Goal: Transaction & Acquisition: Purchase product/service

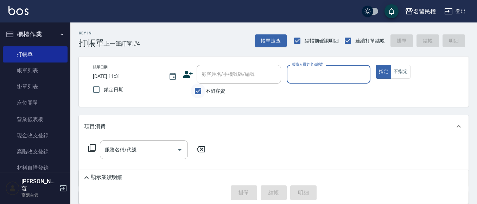
click at [205, 87] on input "不留客資" at bounding box center [198, 91] width 15 height 15
checkbox input "false"
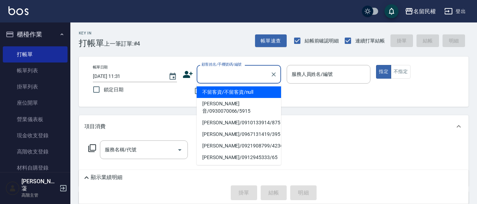
click at [240, 74] on input "顧客姓名/手機號碼/編號" at bounding box center [234, 74] width 68 height 12
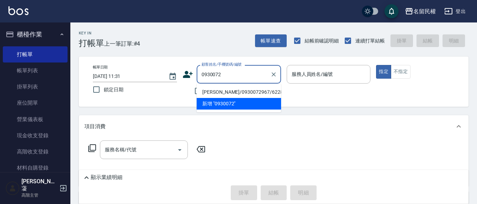
click at [246, 93] on li "[PERSON_NAME]/0930072967/6228" at bounding box center [239, 93] width 84 height 12
type input "[PERSON_NAME]/0930072967/6228"
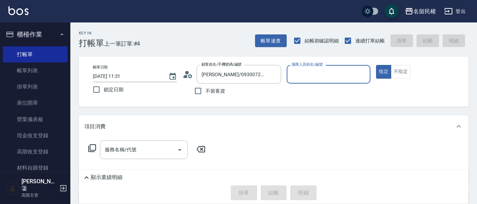
click at [185, 78] on icon at bounding box center [188, 74] width 11 height 11
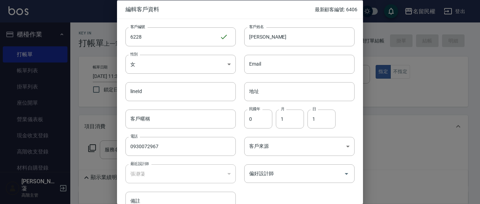
click at [113, 144] on div "編輯客戶資料 最新顧客編號: 6406 客戶編號 6228 ​ 客戶編號 客戶姓名 [PERSON_NAME] 客戶姓名 性別 女 [DEMOGRAPHIC_…" at bounding box center [240, 102] width 480 height 204
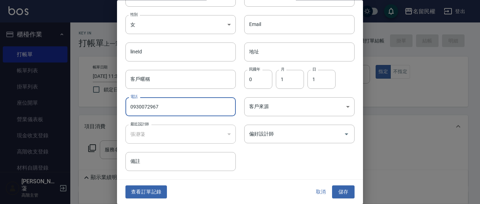
click at [146, 196] on button "查看訂單記錄" at bounding box center [147, 192] width 42 height 13
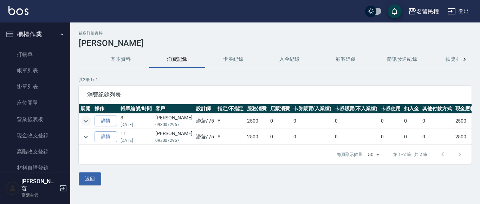
click at [86, 117] on icon "expand row" at bounding box center [86, 121] width 8 height 8
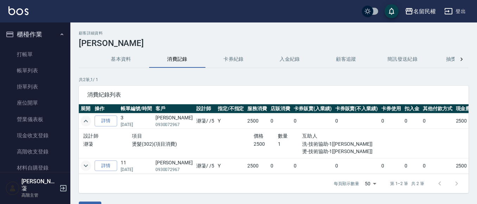
click at [90, 165] on button "expand row" at bounding box center [86, 166] width 11 height 11
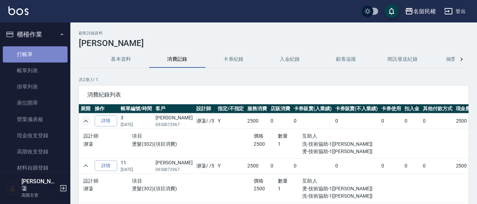
click at [35, 53] on link "打帳單" at bounding box center [35, 54] width 65 height 16
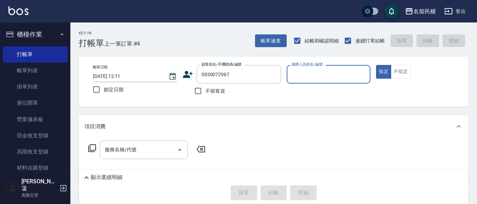
type input "[PERSON_NAME]/0930072967/6228"
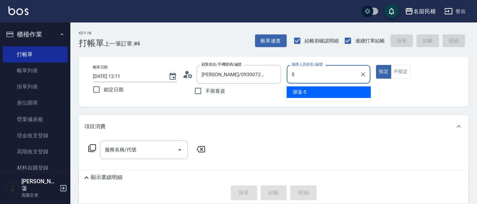
type input "瀞蓤-5"
type button "true"
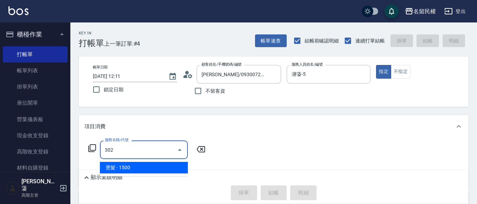
type input "燙髮(302)"
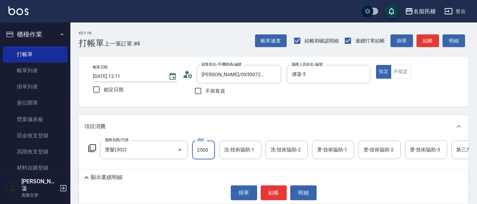
type input "2500"
type input "+"
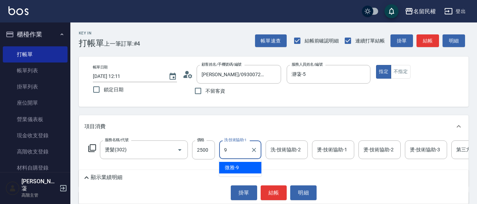
type input "微雅-9"
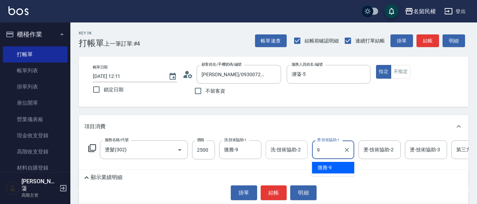
type input "微雅-9"
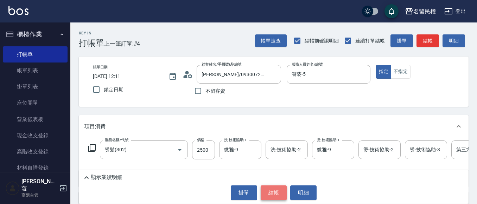
click at [273, 191] on button "結帳" at bounding box center [274, 193] width 26 height 15
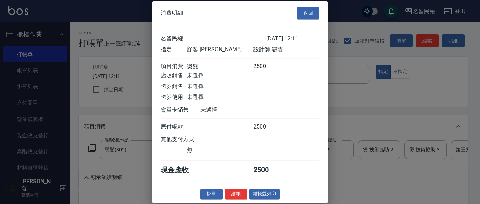
scroll to position [9, 0]
click at [235, 193] on button "結帳" at bounding box center [236, 194] width 23 height 11
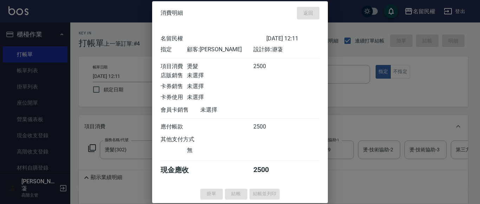
type input "[DATE] 12:12"
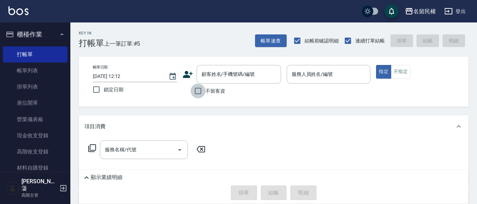
click at [194, 95] on input "不留客資" at bounding box center [198, 91] width 15 height 15
checkbox input "true"
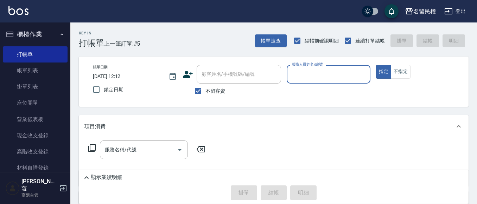
click at [311, 83] on div "服務人員姓名/編號" at bounding box center [329, 74] width 84 height 19
type input "阿水-7"
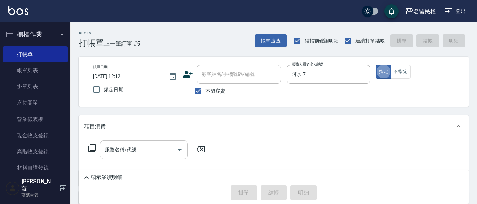
click at [141, 155] on input "服務名稱/代號" at bounding box center [138, 150] width 71 height 12
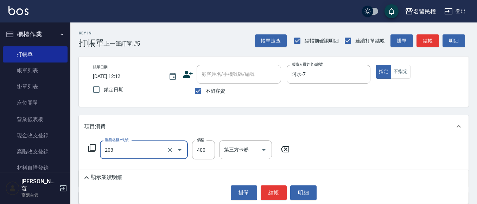
type input "指定單剪(203)"
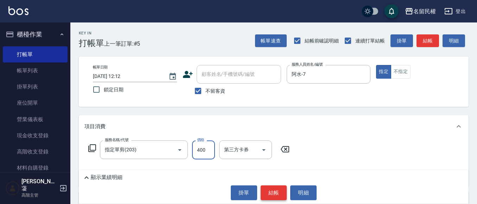
click at [273, 186] on button "結帳" at bounding box center [274, 193] width 26 height 15
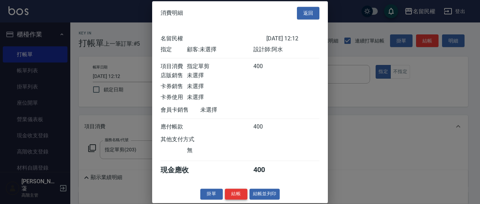
click at [237, 196] on button "結帳" at bounding box center [236, 194] width 23 height 11
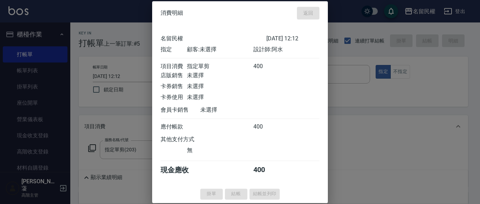
type input "[DATE] 12:36"
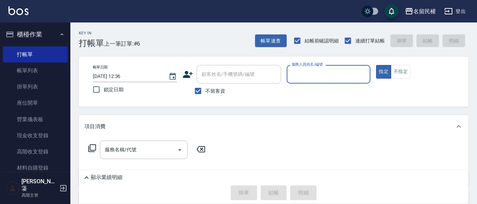
scroll to position [35, 0]
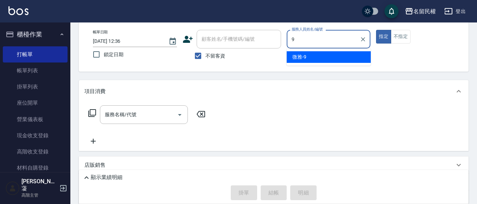
type input "微雅-9"
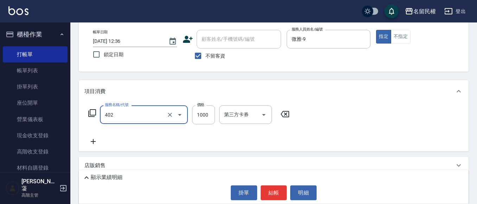
type input "染髮(402)"
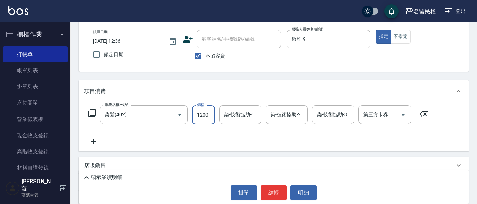
type input "1200"
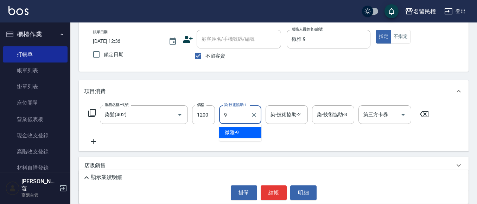
type input "微雅-9"
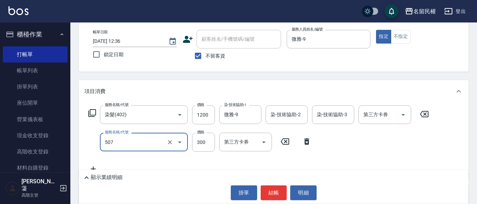
type input "頭皮隔離(507)"
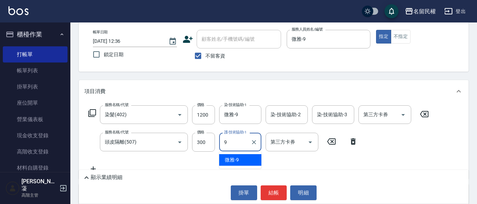
type input "微雅-9"
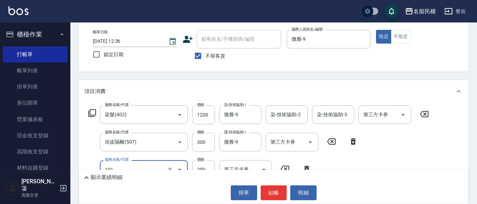
type input "不指定洗髮(101)"
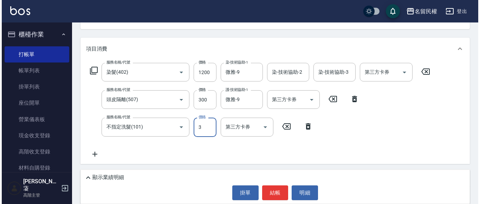
scroll to position [106, 0]
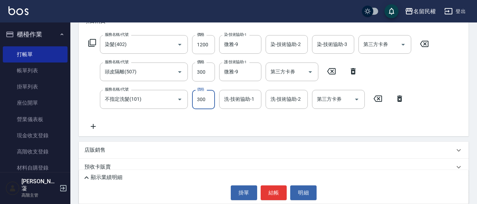
type input "300"
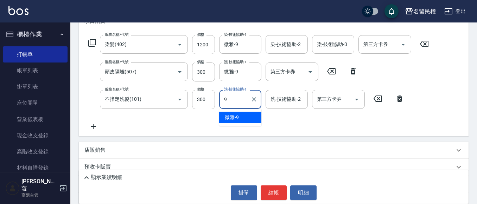
type input "微雅-9"
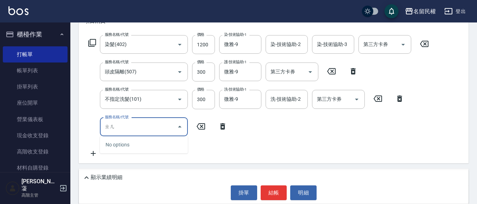
type input "ㄓ"
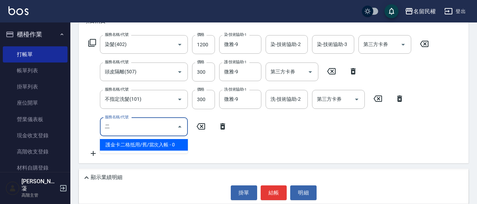
click at [131, 141] on span "護金卡二格抵用/舊/當次入帳 - 0" at bounding box center [144, 145] width 88 height 12
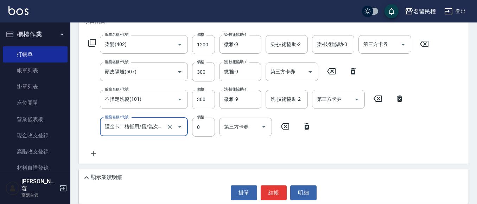
type input "護金卡二格抵用/舊/當次入帳(505)"
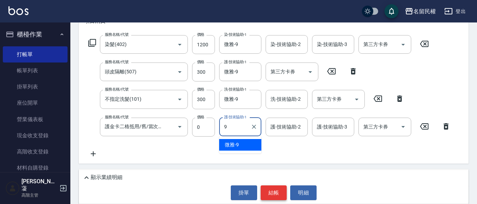
type input "微雅-9"
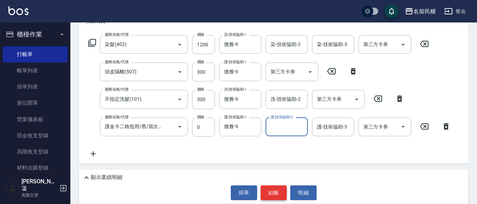
click at [275, 190] on button "結帳" at bounding box center [274, 193] width 26 height 15
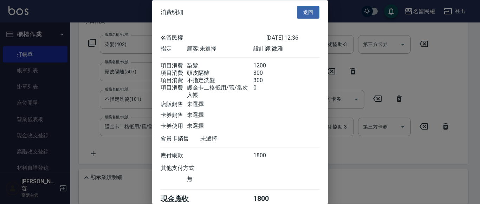
scroll to position [43, 0]
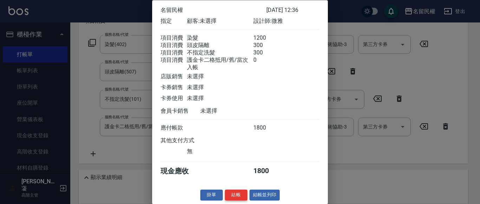
click at [237, 192] on button "結帳" at bounding box center [236, 195] width 23 height 11
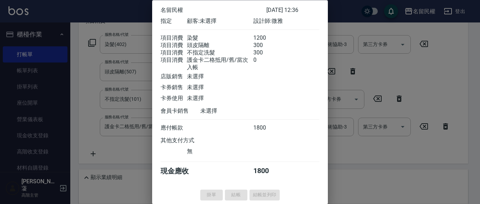
type input "[DATE] 12:47"
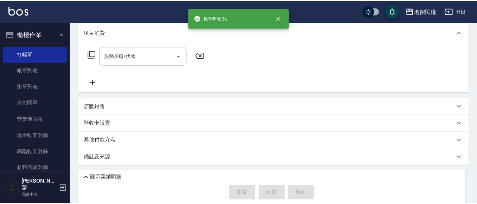
scroll to position [0, 0]
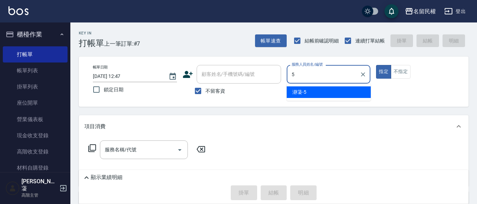
type input "瀞蓤-5"
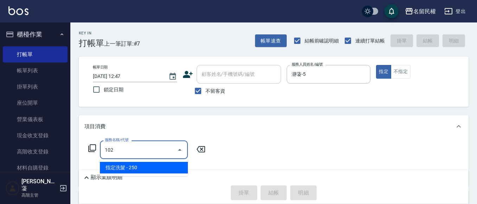
type input "指定洗髮(102)"
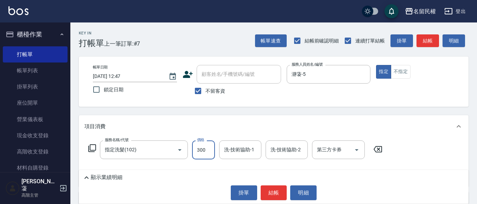
type input "300"
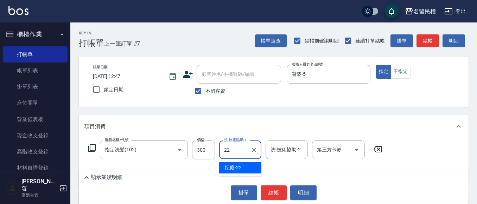
type input "妘庭-22"
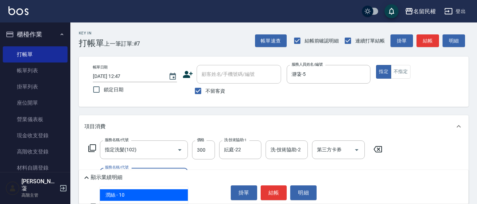
type input "潤絲(701)"
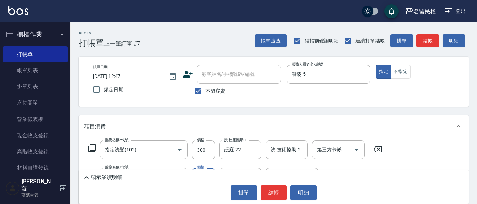
type input "30"
type input "妘庭-22"
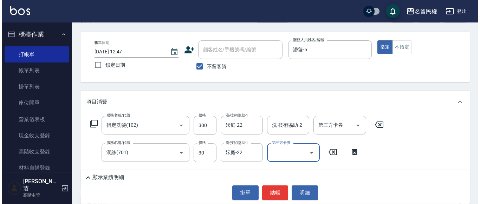
scroll to position [35, 0]
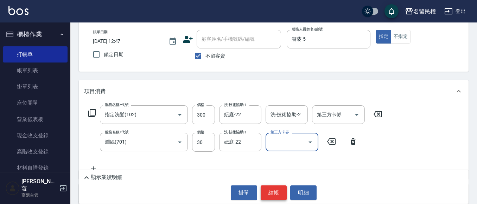
click at [272, 187] on button "結帳" at bounding box center [274, 193] width 26 height 15
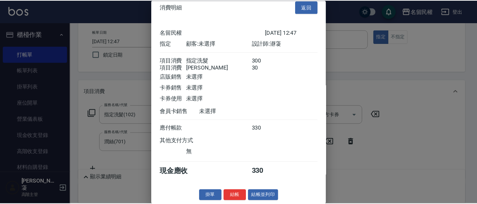
scroll to position [18, 0]
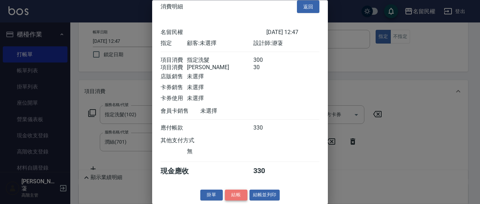
click at [229, 192] on button "結帳" at bounding box center [236, 195] width 23 height 11
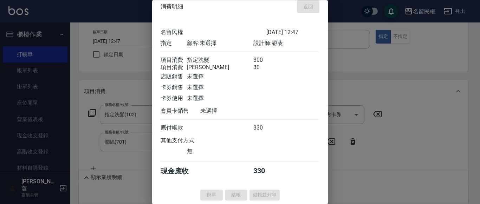
type input "[DATE] 12:53"
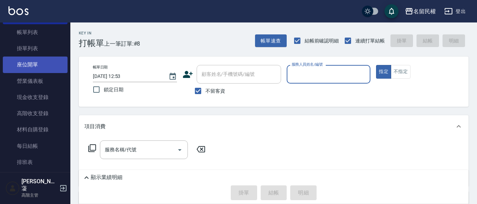
scroll to position [0, 0]
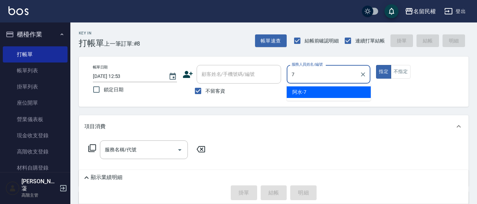
type input "阿水-7"
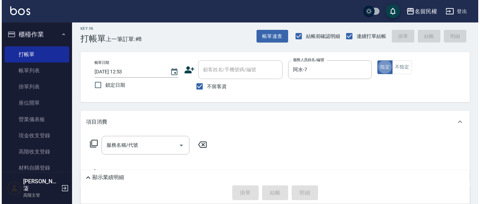
scroll to position [70, 0]
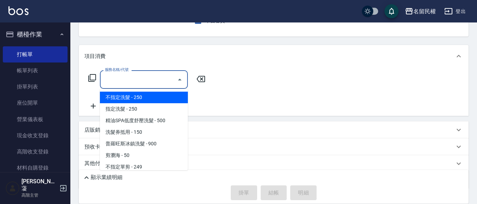
click at [108, 78] on input "服務名稱/代號" at bounding box center [138, 80] width 71 height 12
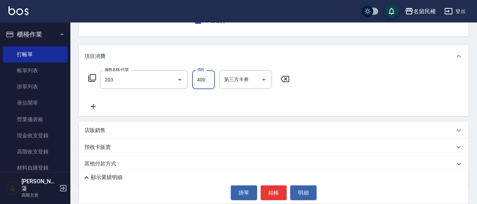
type input "指定單剪(203)"
type input "450"
click at [277, 181] on div "顯示業績明細" at bounding box center [275, 178] width 386 height 8
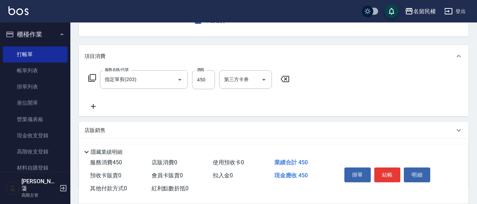
click at [276, 189] on div "服務消費 450 店販消費 0 使用預收卡 0 業績合計 450 預收卡販賣 0 會員卡販賣 0 扣入金 0 現金應收 450 其他付款方式 0 紅利點數折抵…" at bounding box center [206, 176] width 254 height 39
click at [393, 173] on button "結帳" at bounding box center [387, 175] width 26 height 15
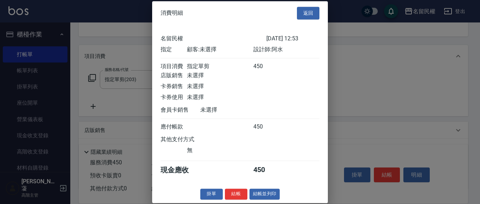
scroll to position [9, 0]
click at [242, 194] on button "結帳" at bounding box center [236, 194] width 23 height 11
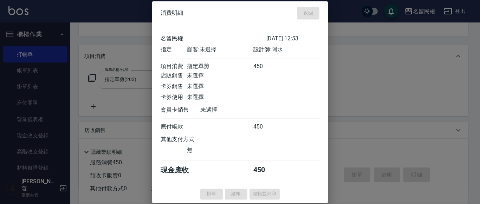
type input "[DATE] 13:00"
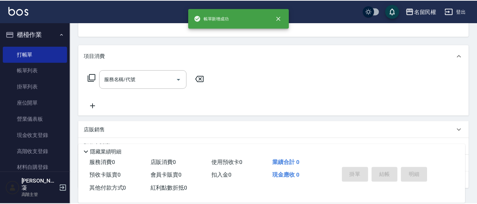
scroll to position [68, 0]
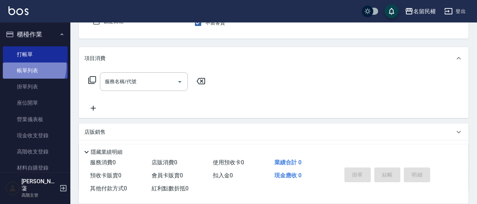
click at [26, 66] on link "帳單列表" at bounding box center [35, 71] width 65 height 16
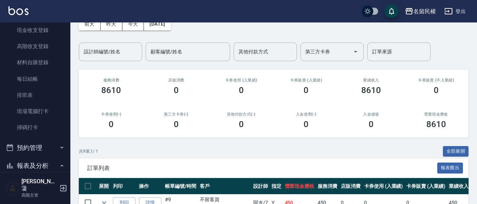
scroll to position [106, 0]
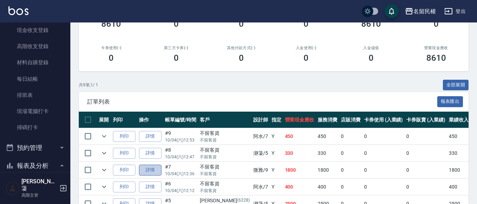
click at [153, 171] on link "詳情" at bounding box center [150, 170] width 23 height 11
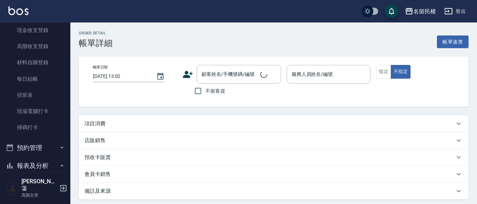
type input "[DATE] 12:36"
checkbox input "true"
type input "微雅-9"
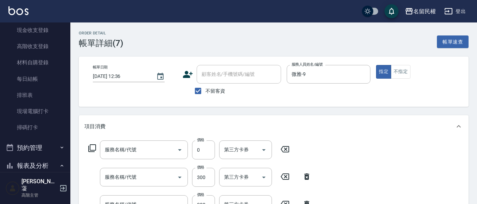
type input "護金卡二格抵用/舊/當次入帳(505)"
type input "不指定洗髮(101)"
type input "頭皮隔離(507)"
type input "染髮(402)"
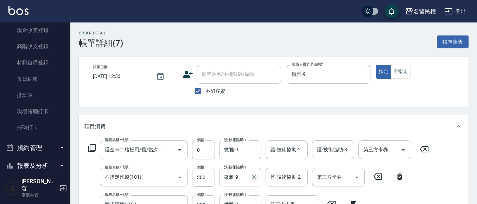
click at [253, 175] on icon "Clear" at bounding box center [253, 177] width 7 height 7
type input "妘庭-22"
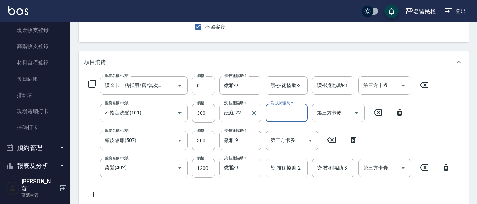
scroll to position [70, 0]
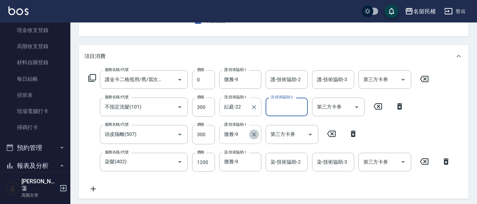
click at [256, 136] on icon "Clear" at bounding box center [253, 134] width 7 height 7
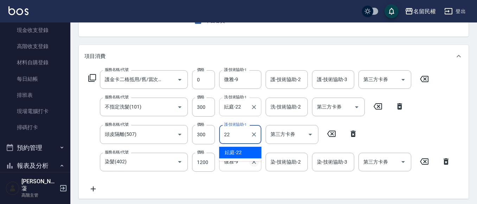
type input "妘庭-22"
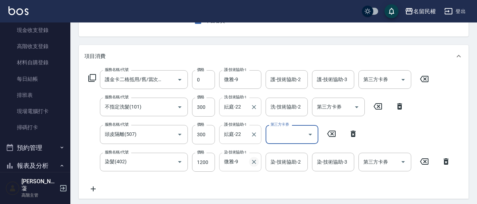
click at [257, 165] on icon "Clear" at bounding box center [253, 162] width 7 height 7
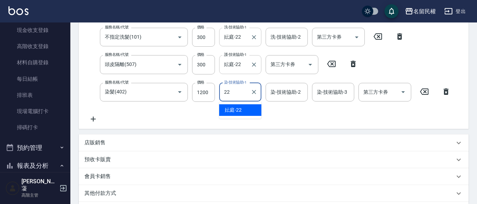
type input "妘庭-22"
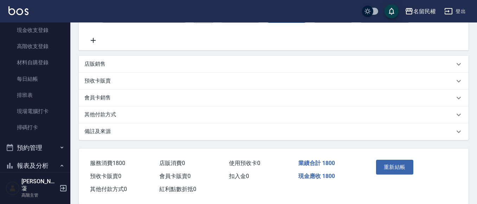
scroll to position [231, 0]
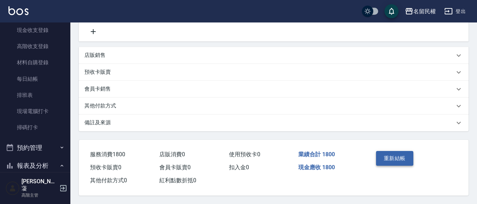
click at [397, 162] on button "重新結帳" at bounding box center [394, 158] width 37 height 15
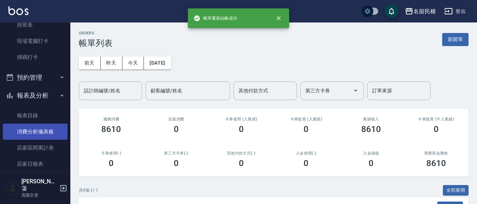
scroll to position [246, 0]
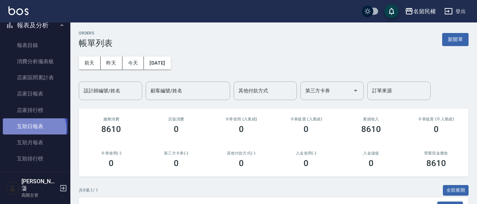
click at [33, 129] on link "互助日報表" at bounding box center [35, 127] width 65 height 16
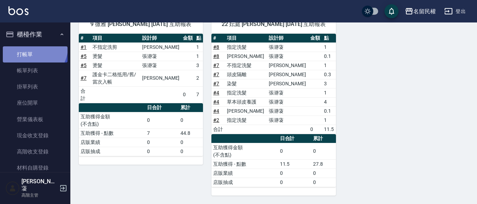
click at [33, 47] on link "打帳單" at bounding box center [35, 54] width 65 height 16
